Goal: Check status: Check status

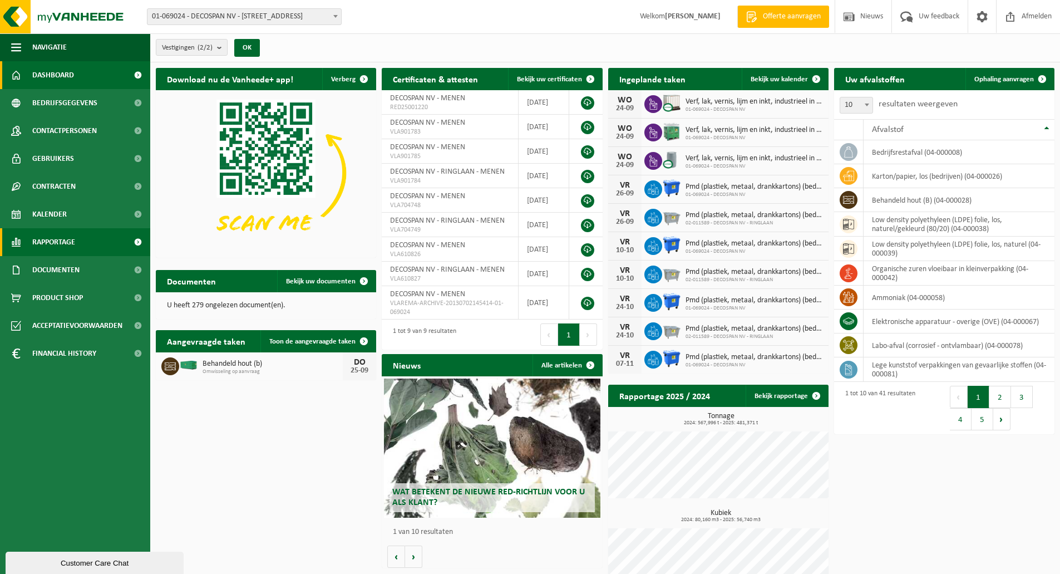
click at [58, 239] on span "Rapportage" at bounding box center [53, 242] width 43 height 28
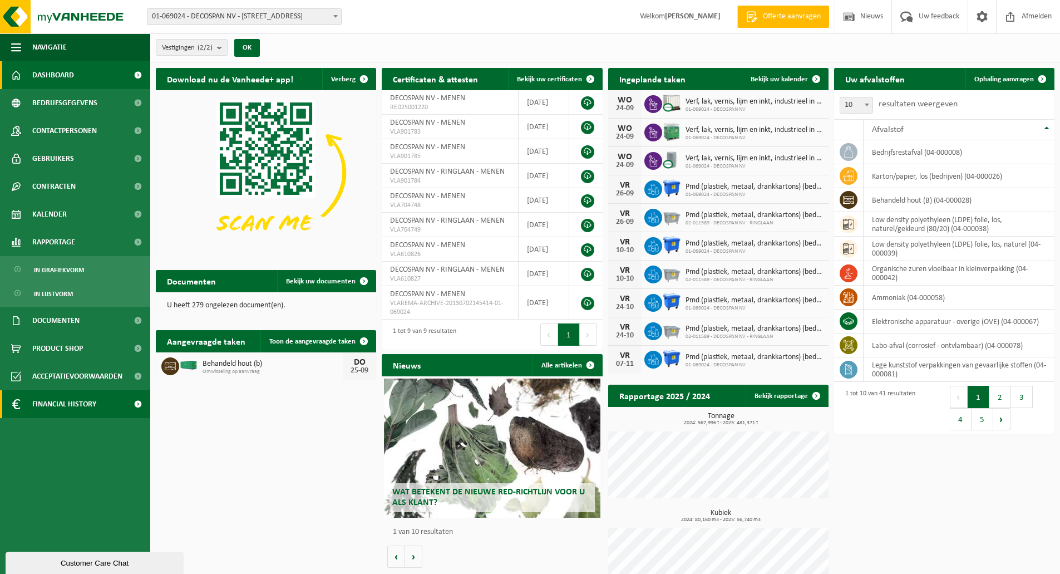
click at [82, 404] on span "Financial History" at bounding box center [64, 404] width 64 height 28
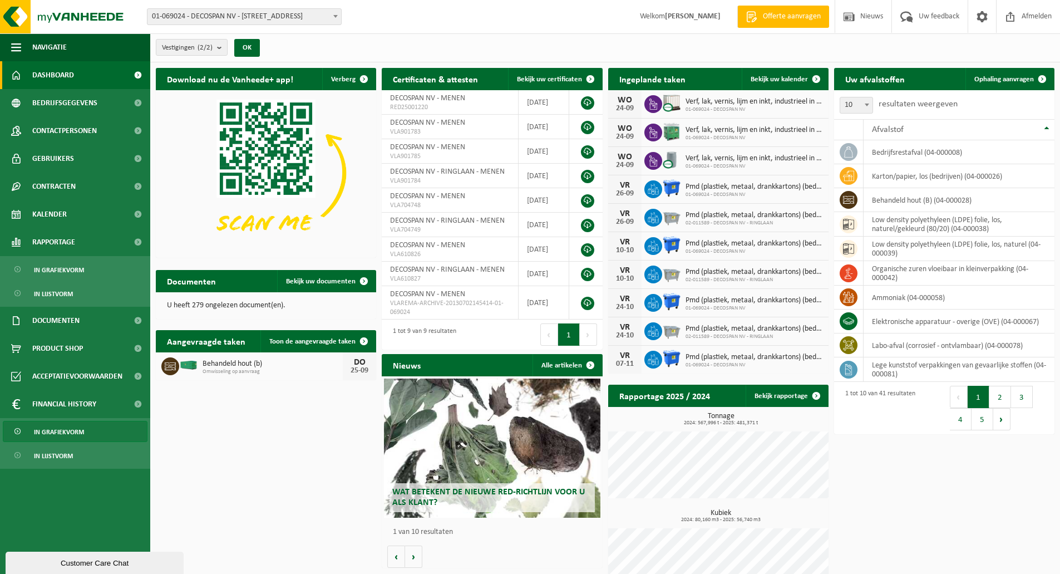
click at [72, 432] on span "In grafiekvorm" at bounding box center [59, 431] width 50 height 21
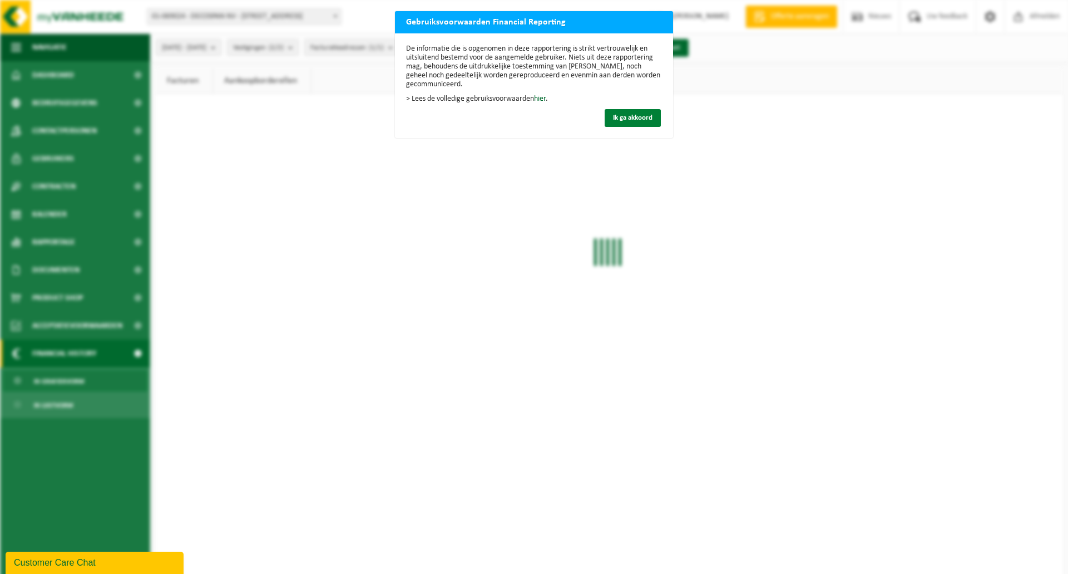
click at [620, 122] on button "Ik ga akkoord" at bounding box center [633, 118] width 56 height 18
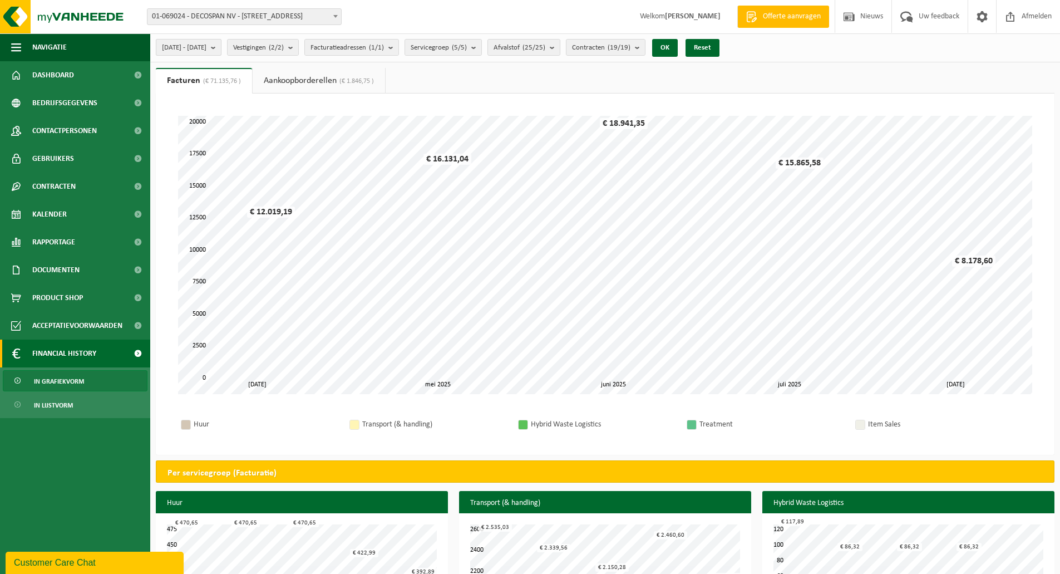
click at [206, 48] on span "2025-04-01 - 2025-09-24" at bounding box center [184, 47] width 45 height 17
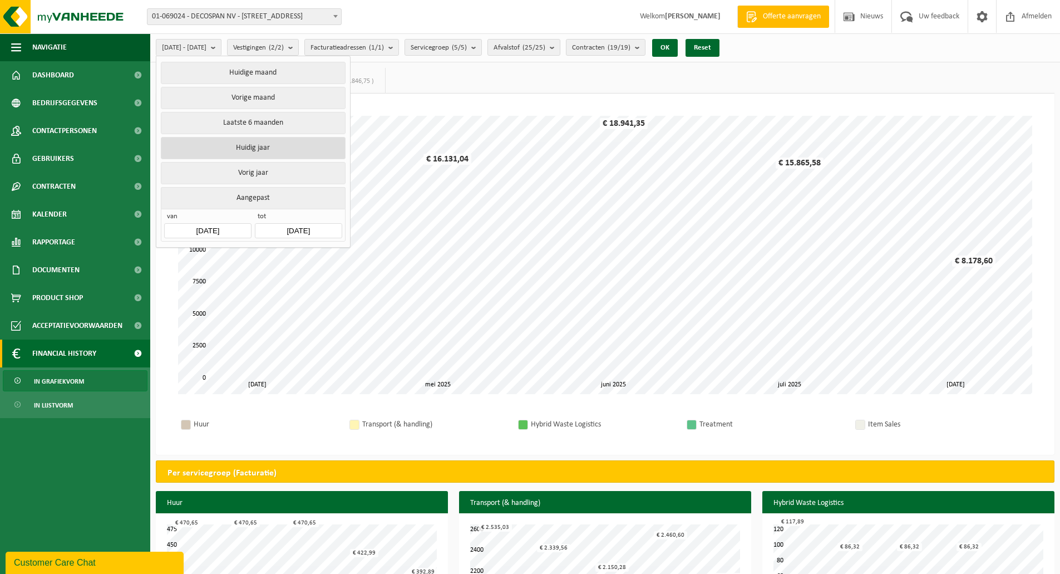
click at [254, 144] on button "Huidig jaar" at bounding box center [253, 148] width 184 height 22
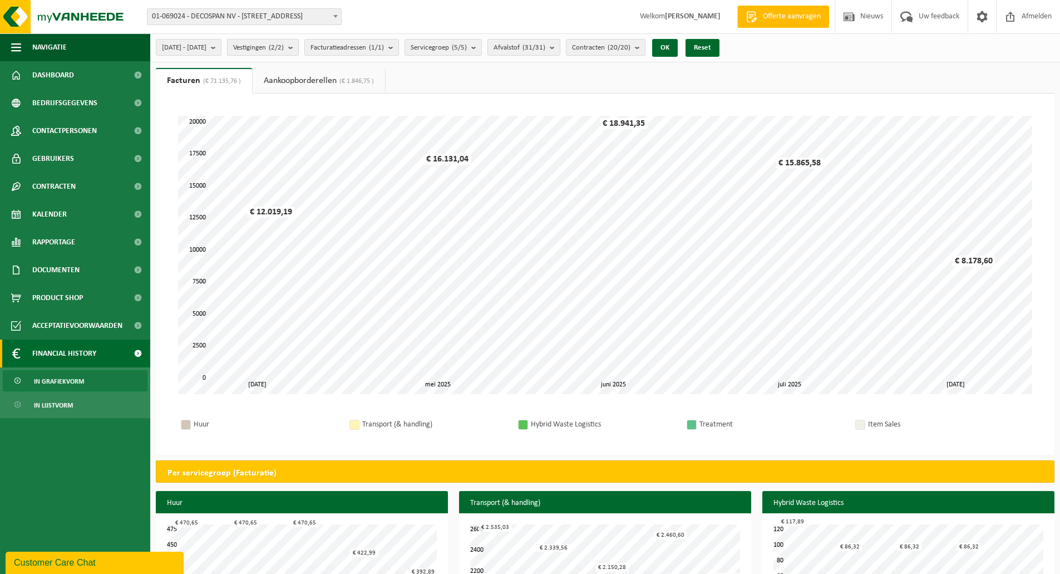
click at [280, 46] on span "Vestigingen (2/2)" at bounding box center [258, 47] width 51 height 17
click at [312, 120] on label "DECOSPAN NV - RINGLAAN - MENEN" at bounding box center [318, 119] width 164 height 17
click at [234, 111] on input "DECOSPAN NV - RINGLAAN - MENEN" at bounding box center [234, 111] width 1 height 1
checkbox input "false"
click at [399, 101] on label "DECOSPAN NV - MENEN" at bounding box center [315, 103] width 167 height 17
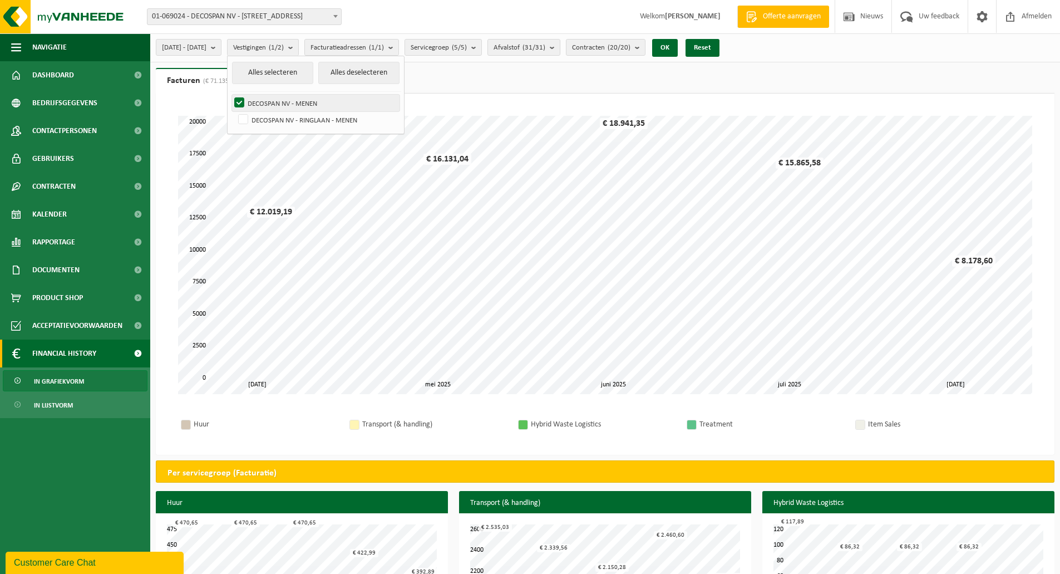
click at [230, 95] on input "DECOSPAN NV - MENEN" at bounding box center [230, 94] width 1 height 1
click at [399, 101] on label "DECOSPAN NV - MENEN" at bounding box center [315, 103] width 167 height 17
click at [230, 95] on input "DECOSPAN NV - MENEN" at bounding box center [230, 94] width 1 height 1
checkbox input "true"
click at [678, 46] on button "OK" at bounding box center [665, 48] width 26 height 18
